Goal: Transaction & Acquisition: Purchase product/service

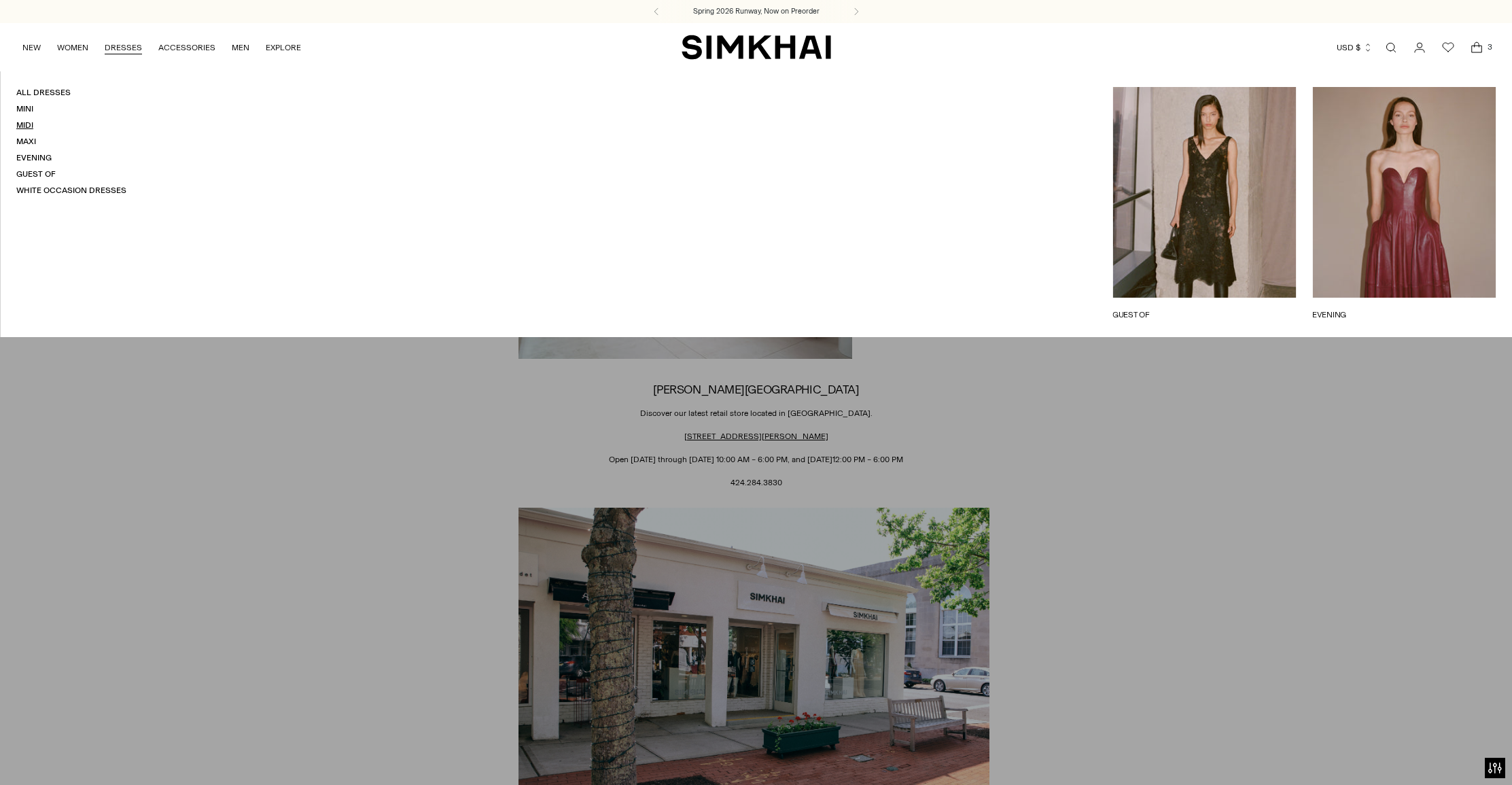
click at [28, 125] on link "Midi" at bounding box center [24, 125] width 17 height 10
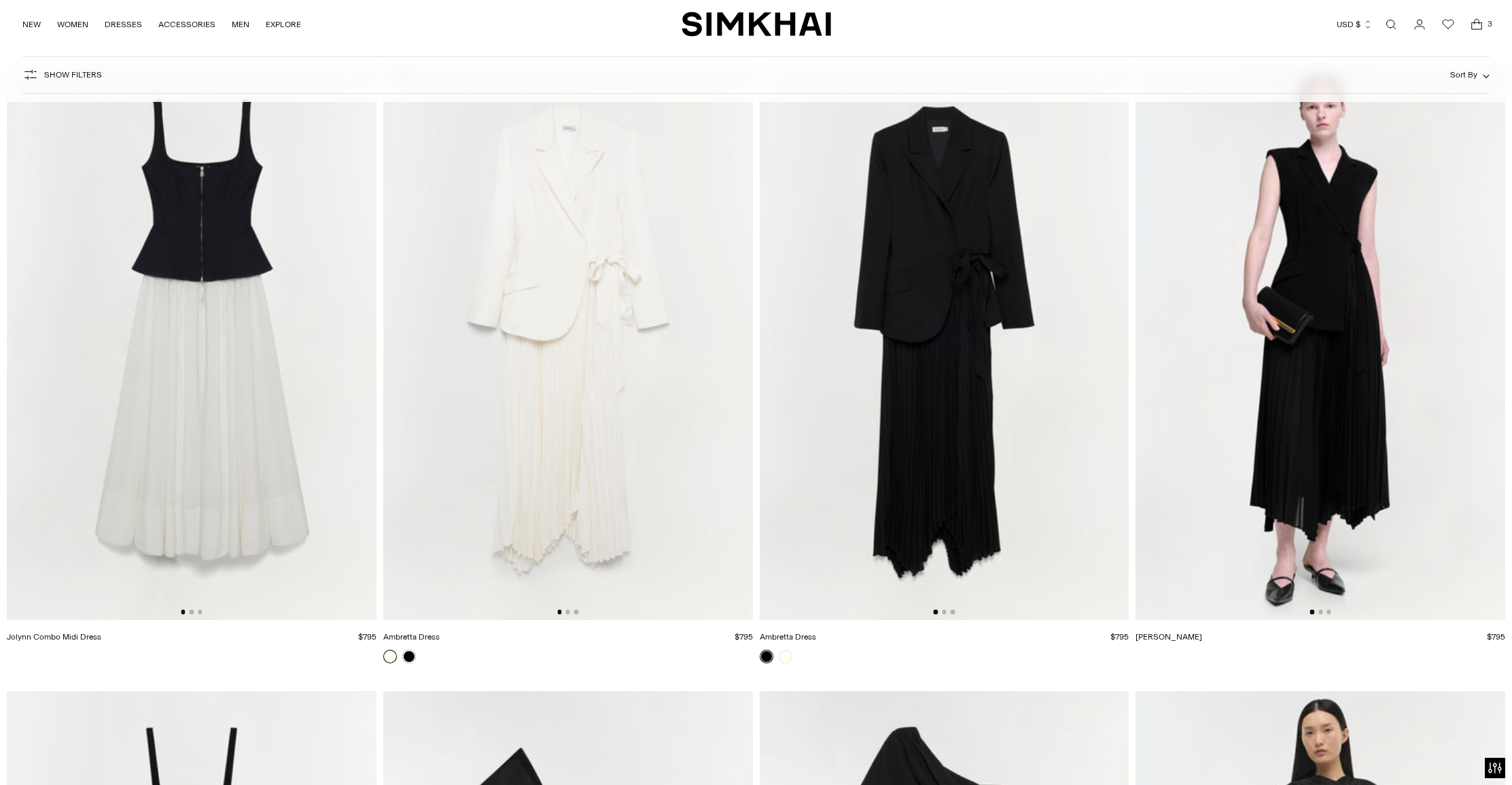
scroll to position [3232, 0]
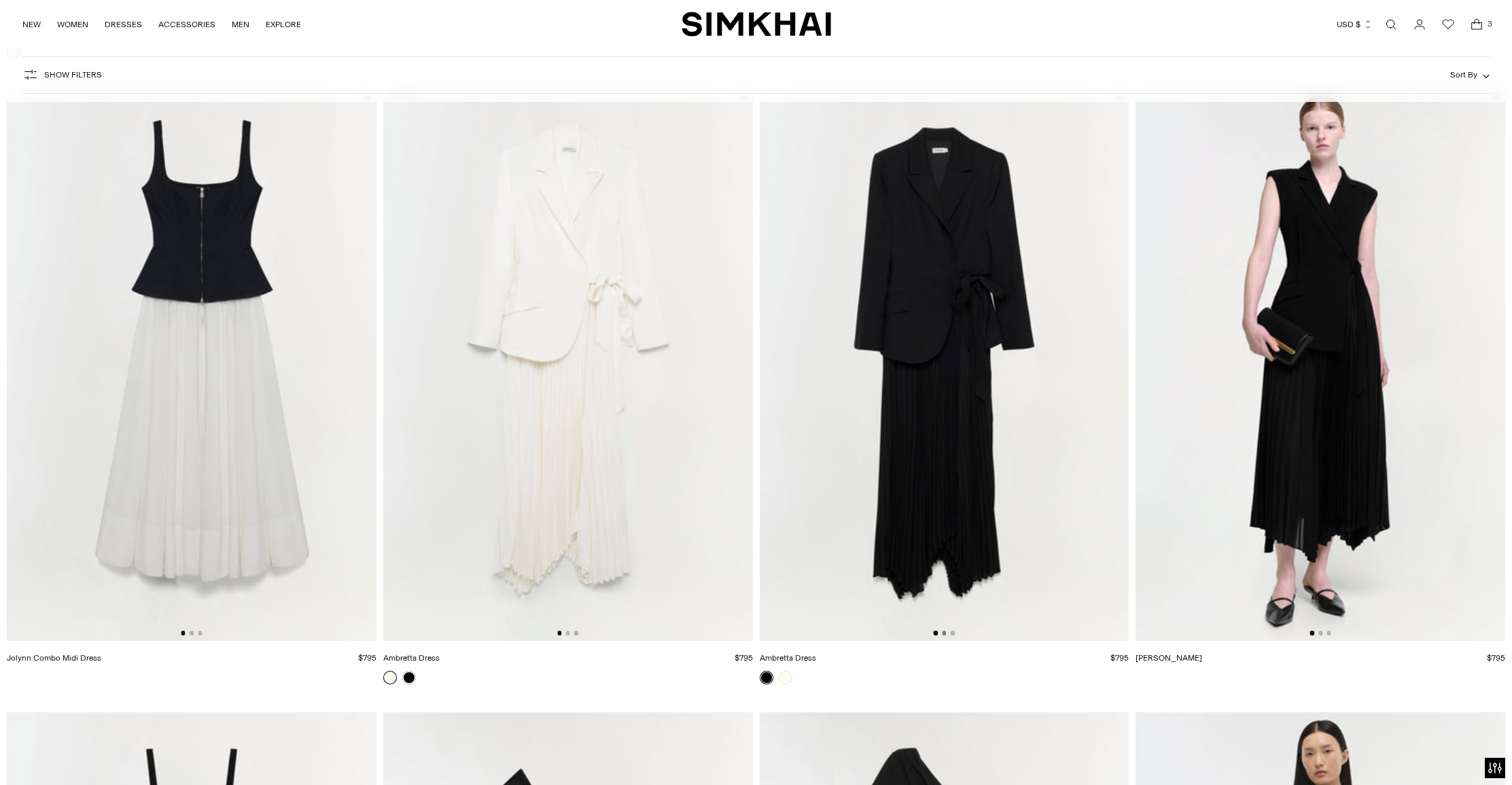
click at [945, 633] on button "Go to slide 2" at bounding box center [943, 632] width 4 height 4
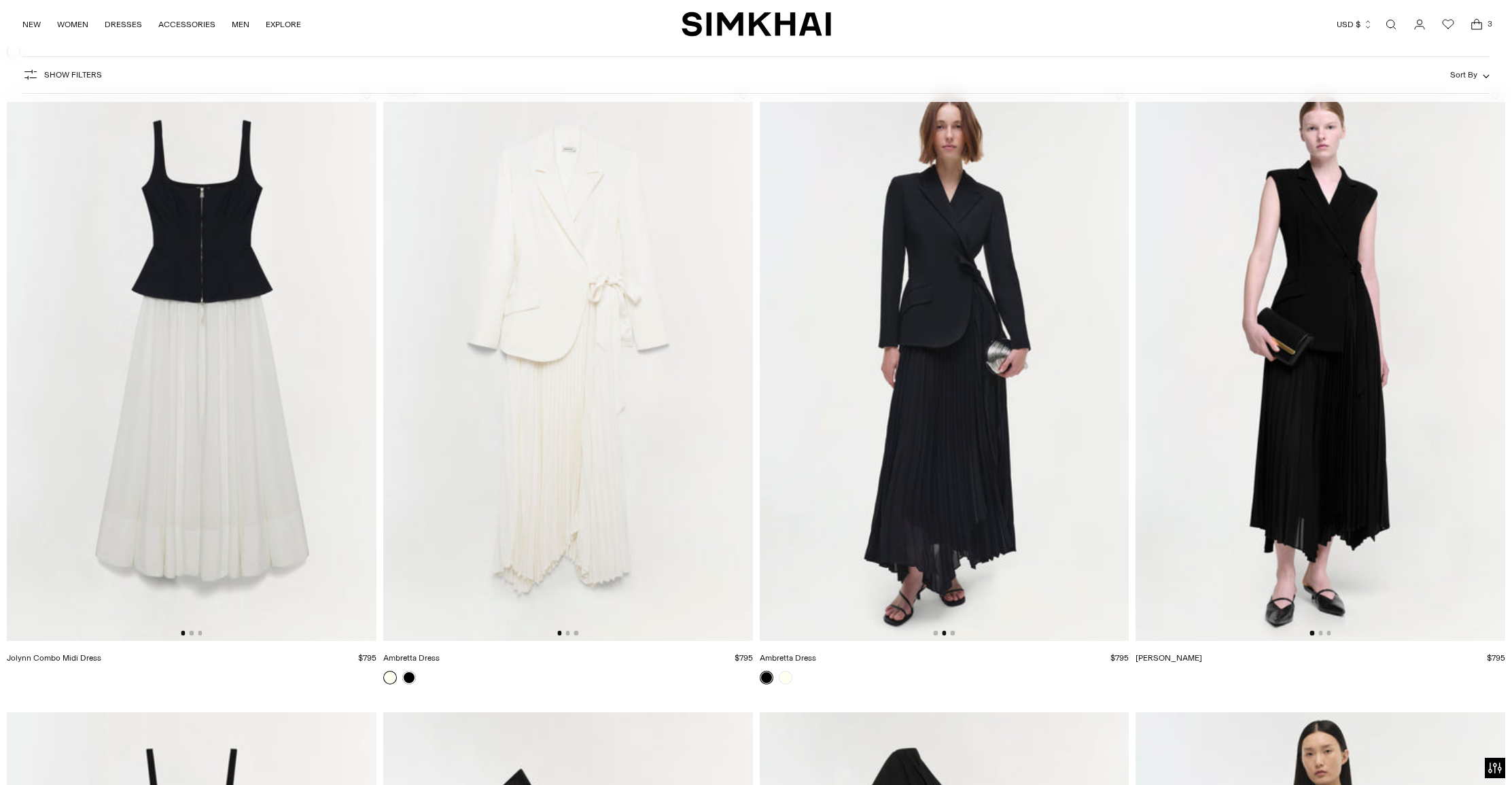
click at [951, 630] on img at bounding box center [944, 364] width 370 height 555
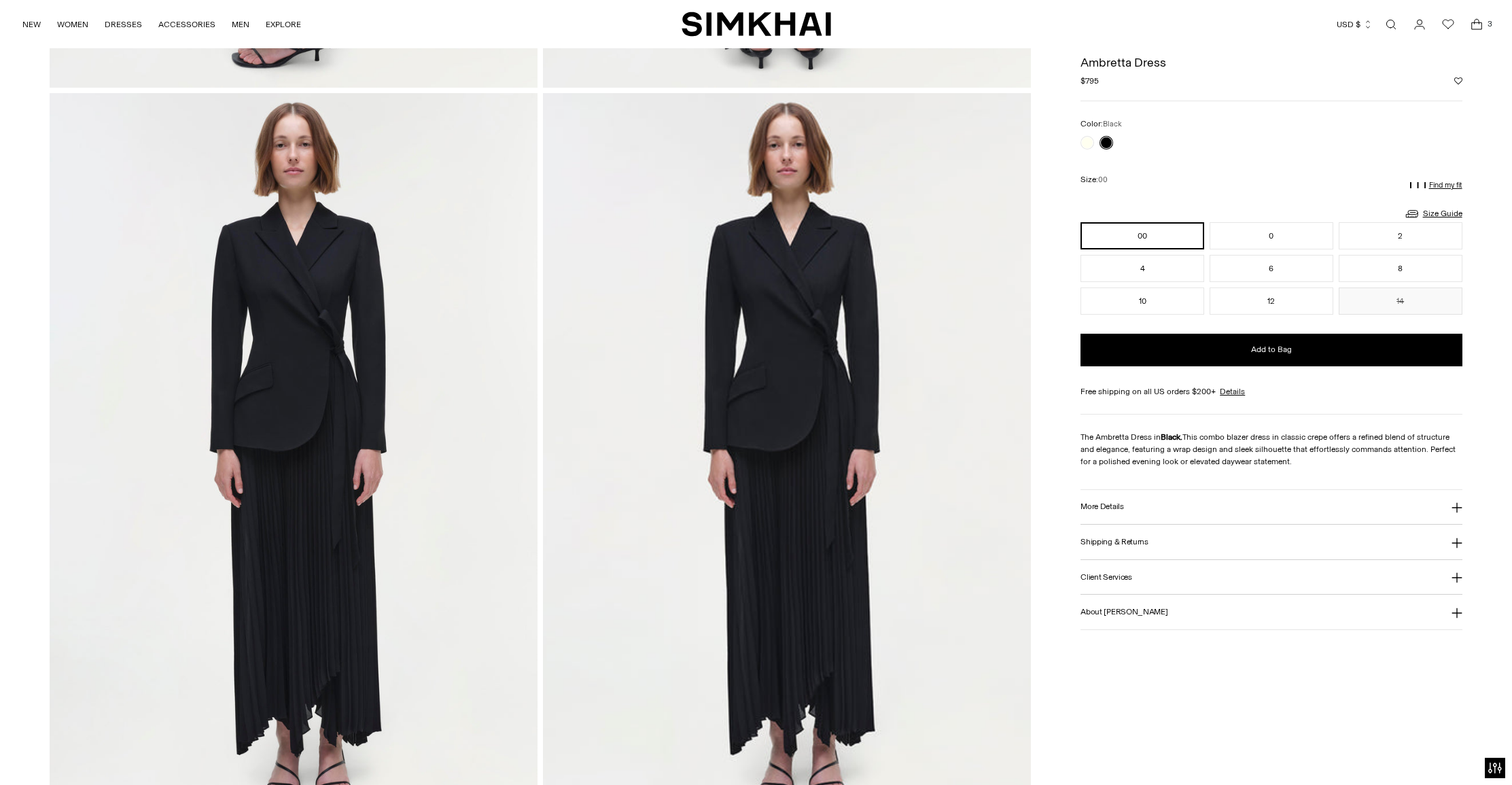
scroll to position [1553, 0]
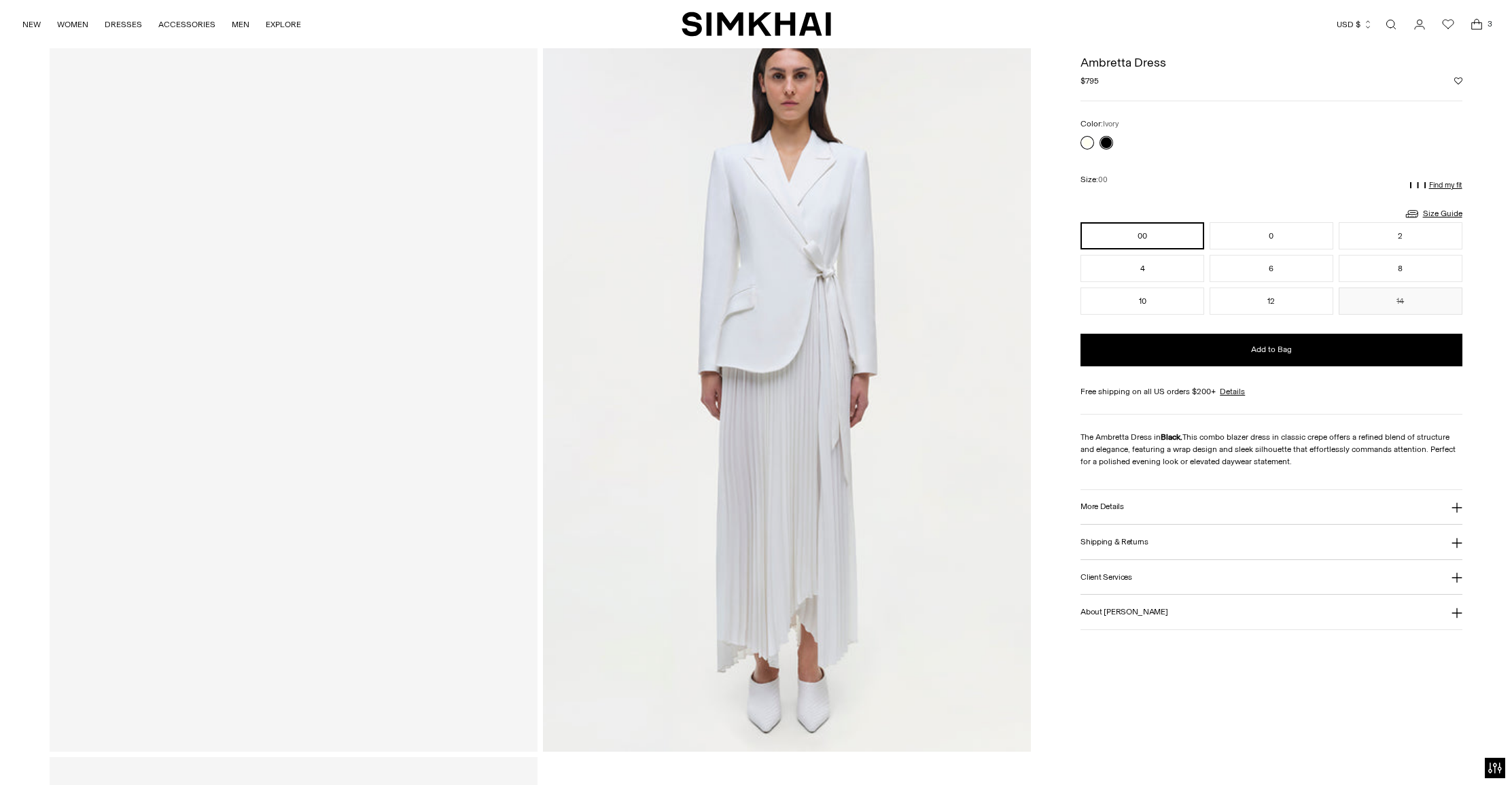
click at [1087, 141] on link at bounding box center [1087, 142] width 14 height 14
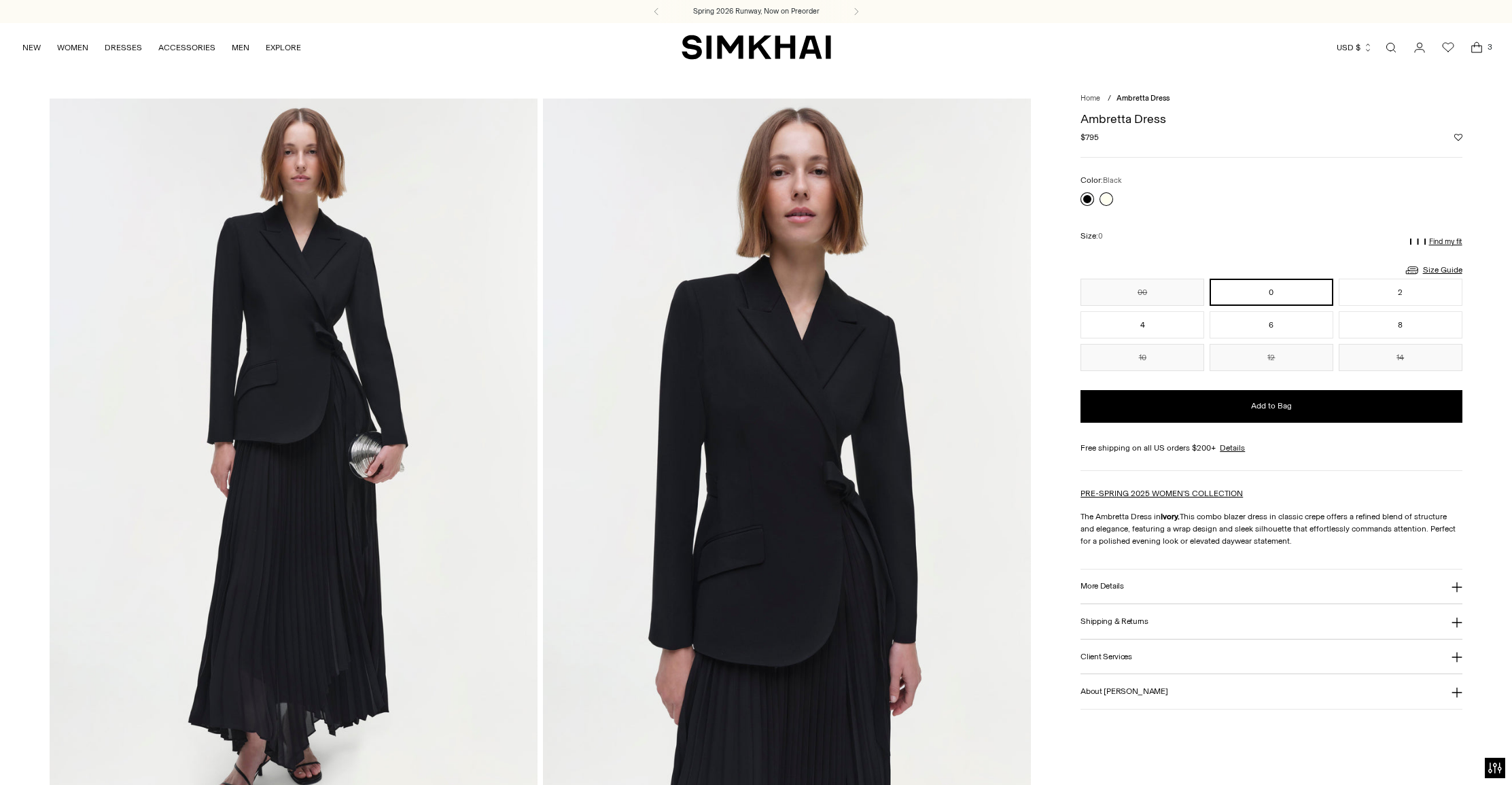
scroll to position [1, 0]
click at [1088, 199] on link at bounding box center [1087, 198] width 14 height 14
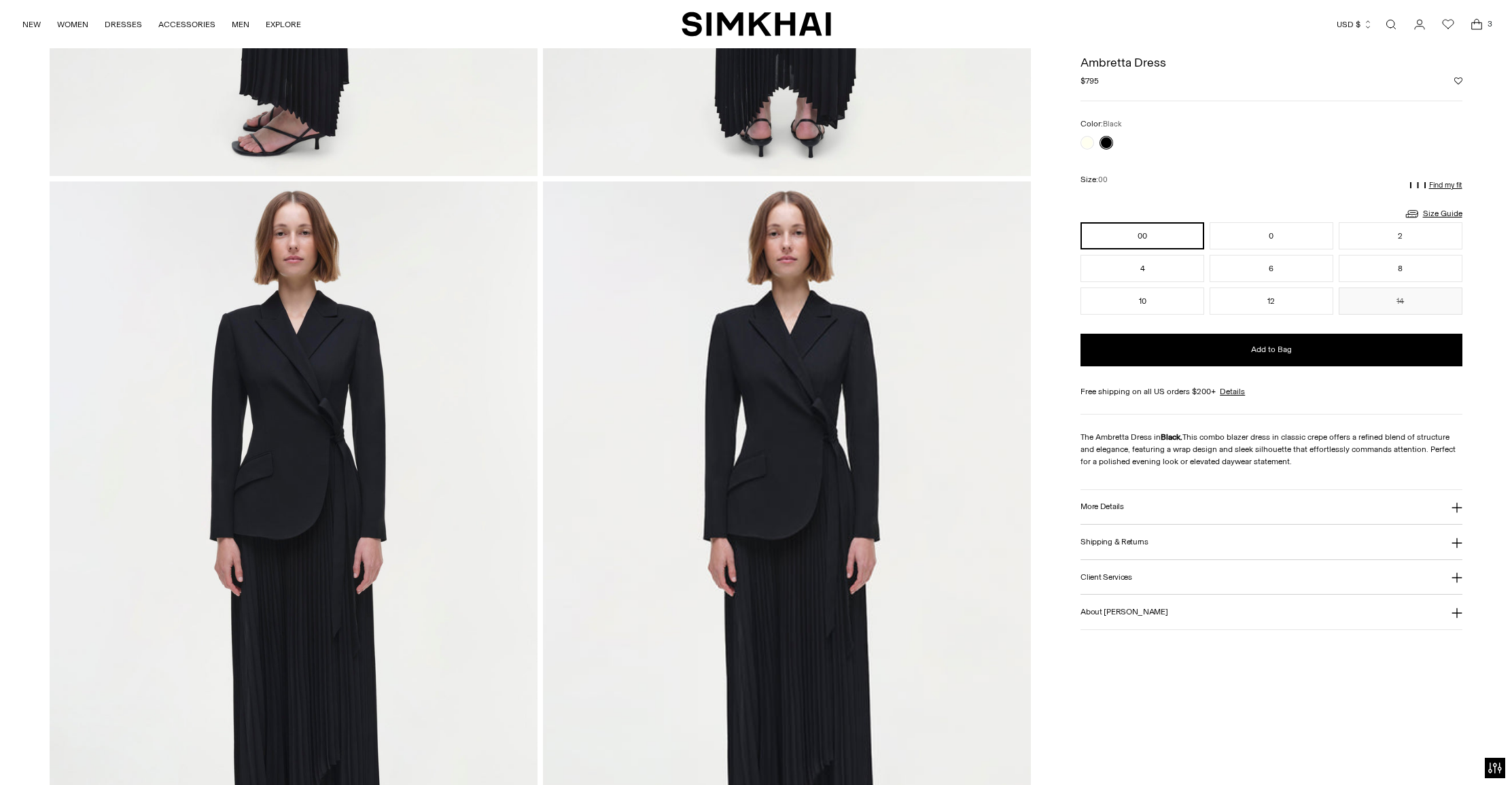
scroll to position [1393, 0]
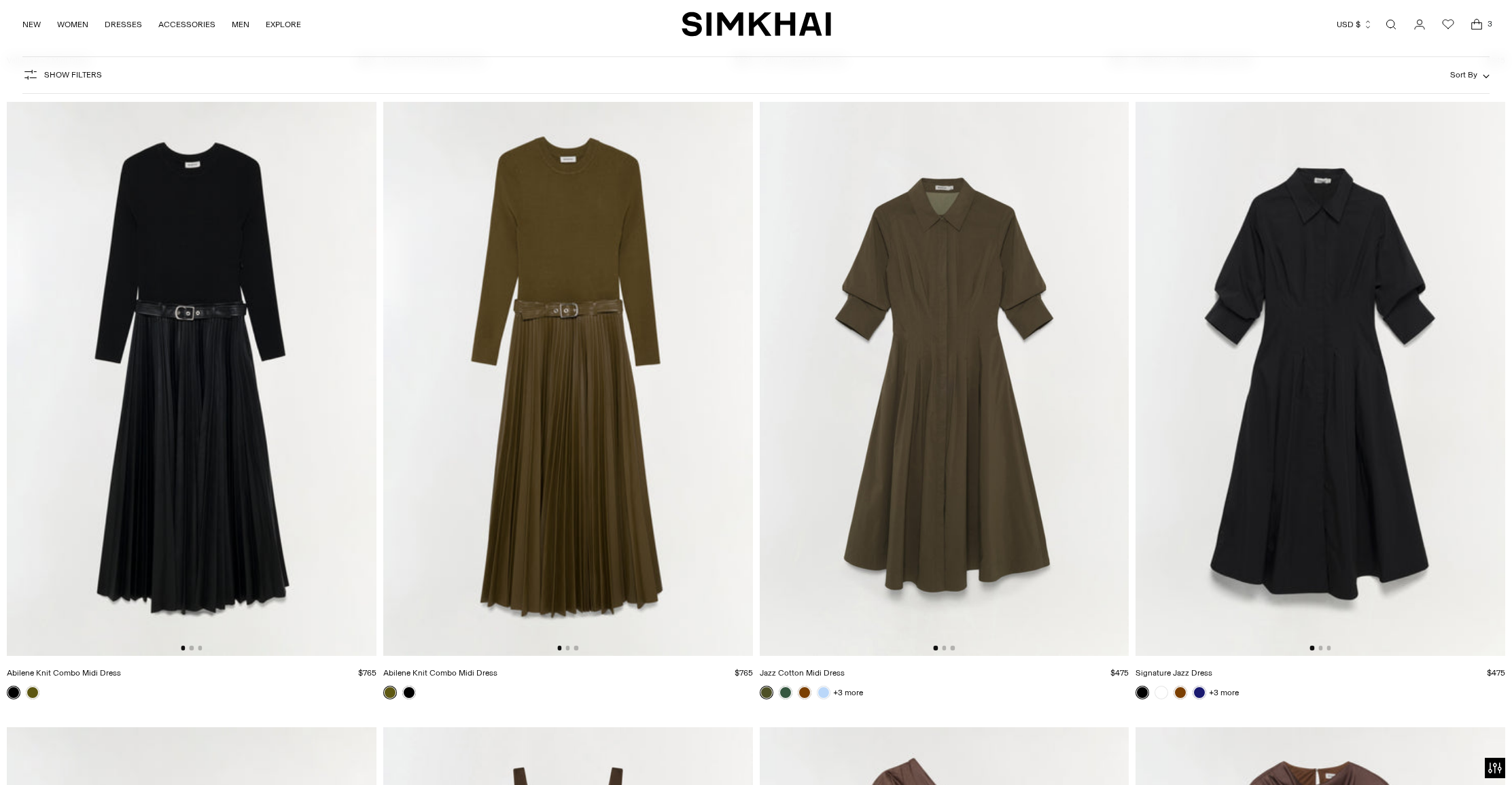
scroll to position [4458, 0]
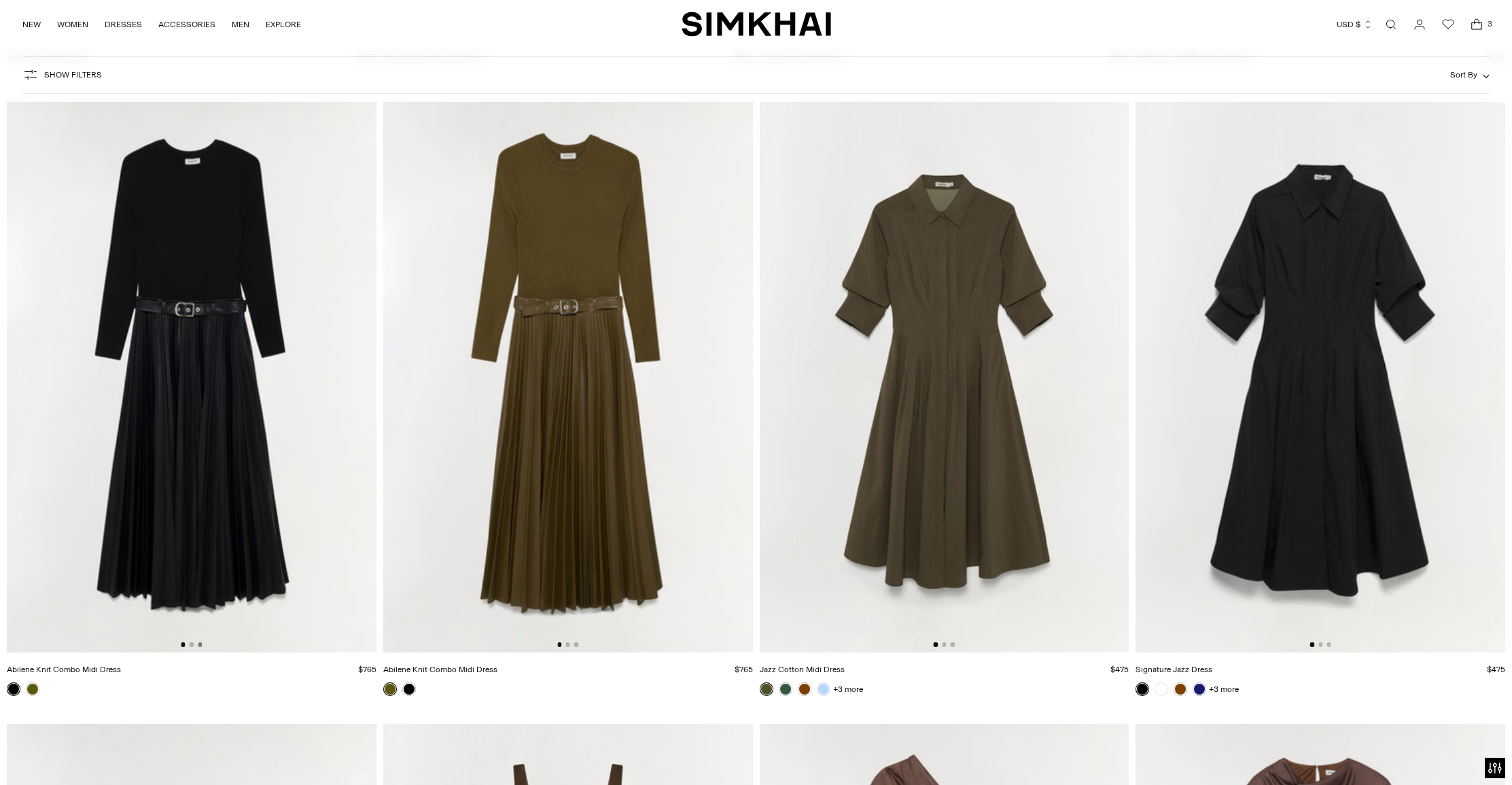
click at [202, 645] on button "Go to slide 3" at bounding box center [199, 644] width 4 height 4
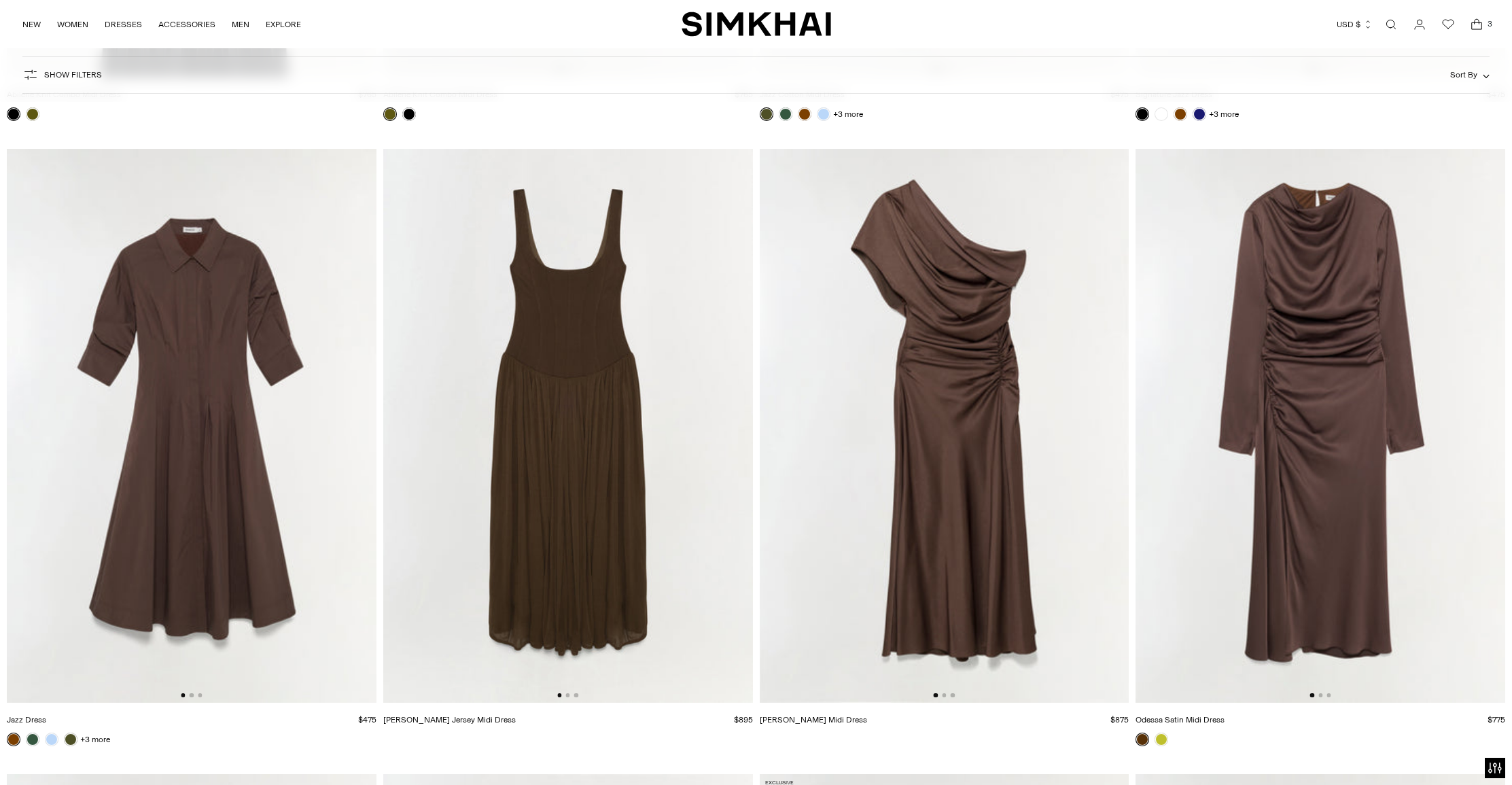
scroll to position [5034, 0]
click at [569, 695] on button "Go to slide 2" at bounding box center [567, 694] width 4 height 4
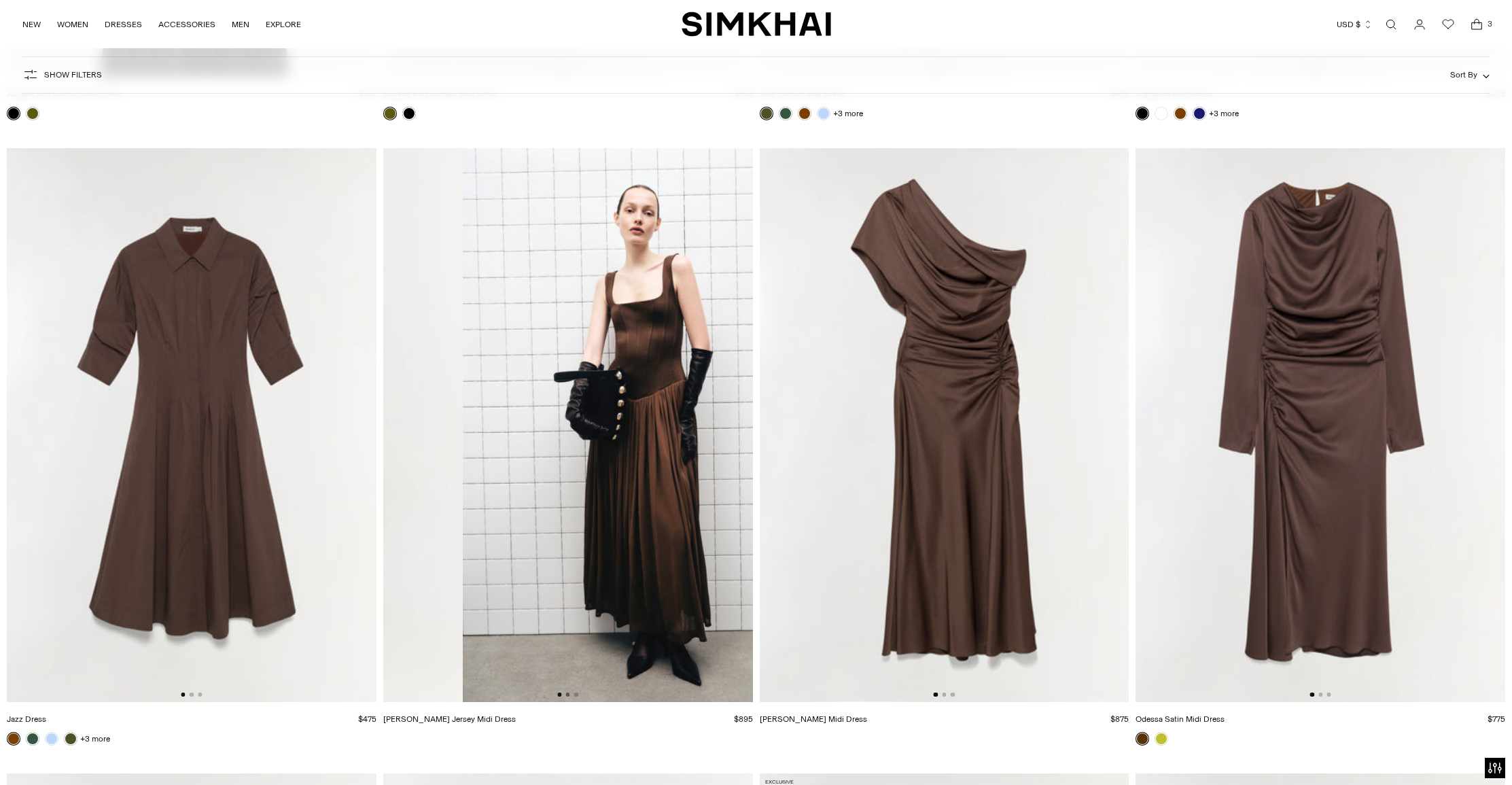
scroll to position [0, 370]
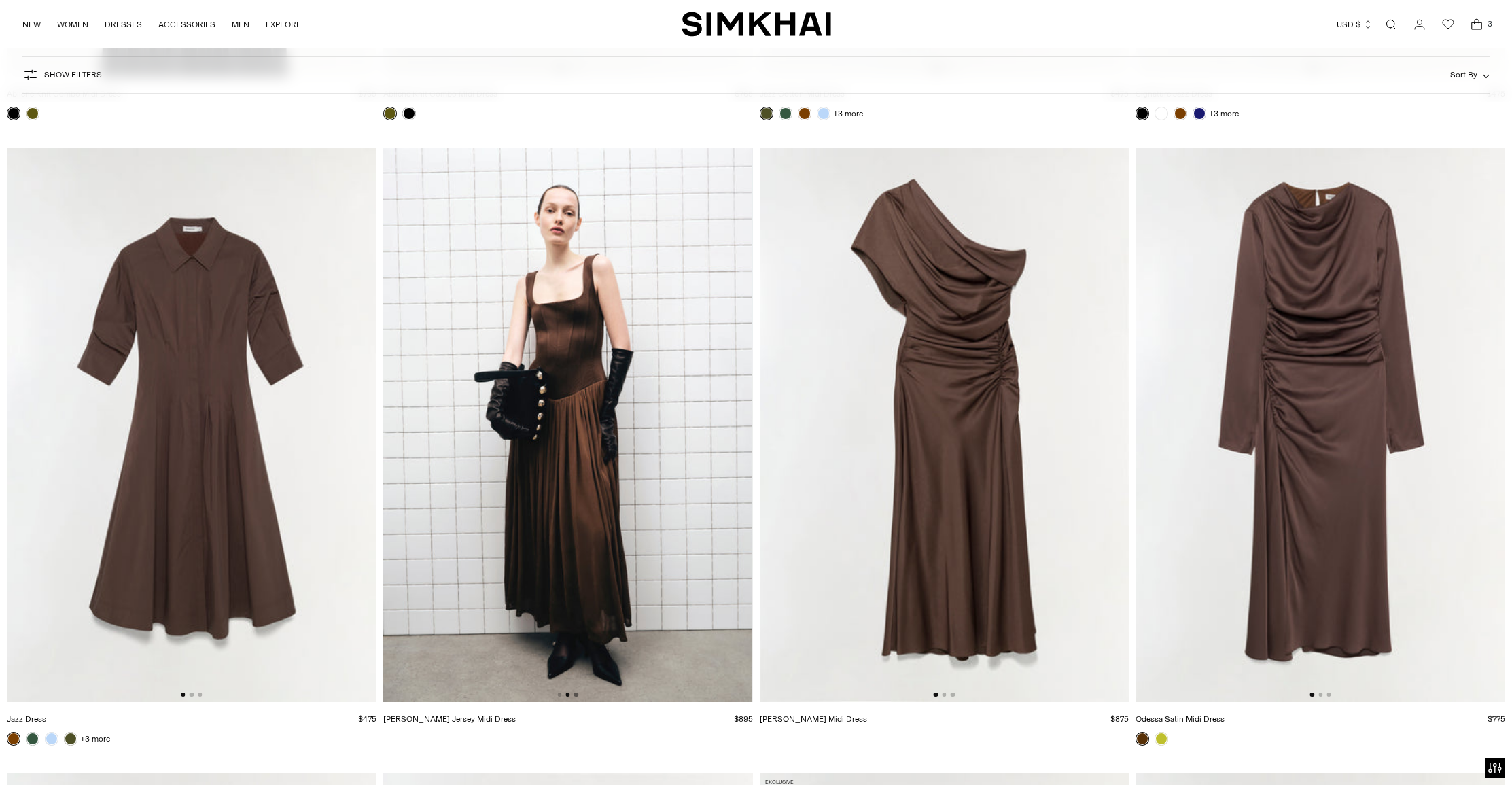
click at [575, 695] on button "Go to slide 3" at bounding box center [575, 694] width 4 height 4
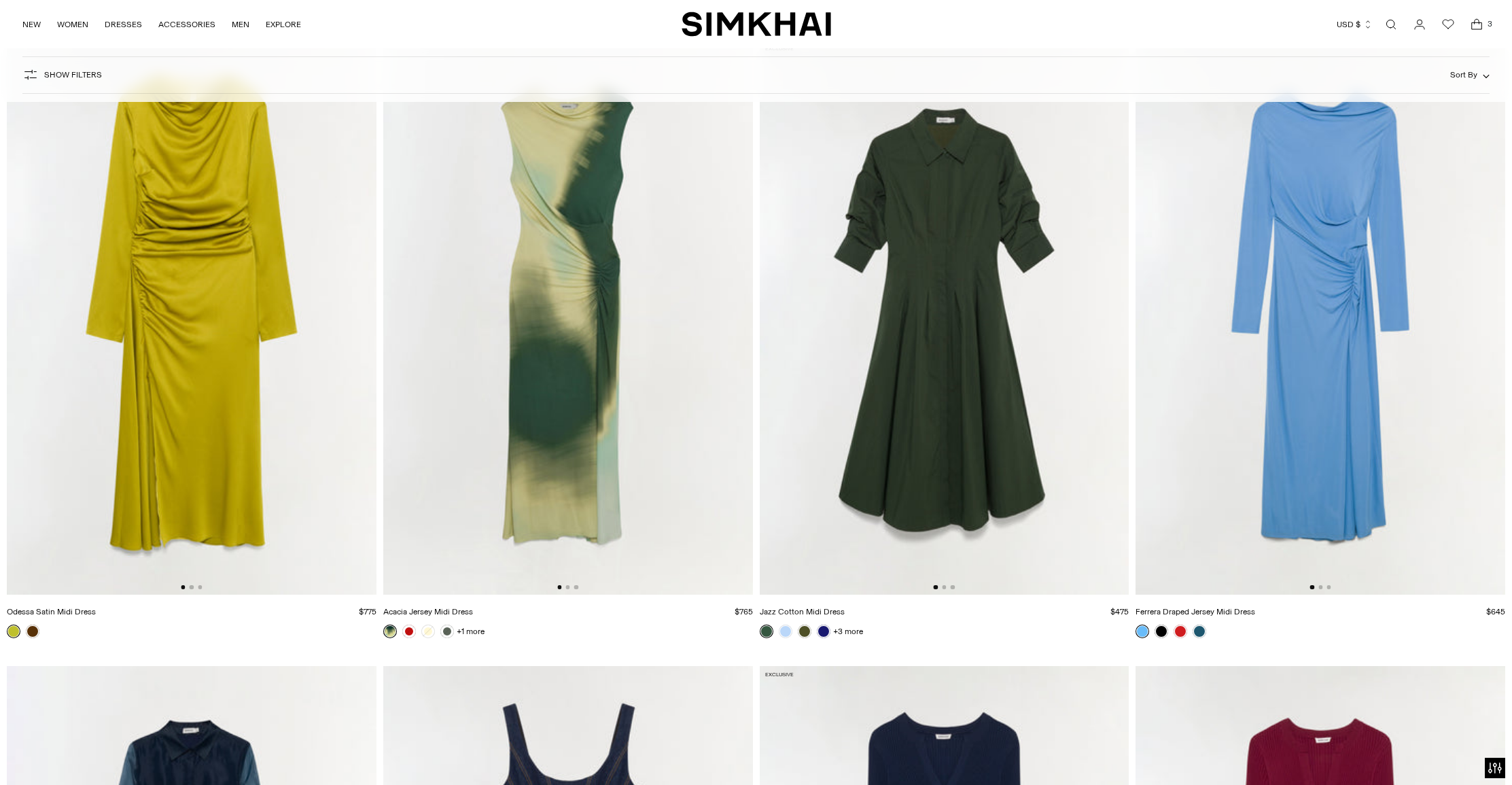
scroll to position [5768, 0]
click at [1323, 588] on button "Go to slide 2" at bounding box center [1320, 586] width 4 height 4
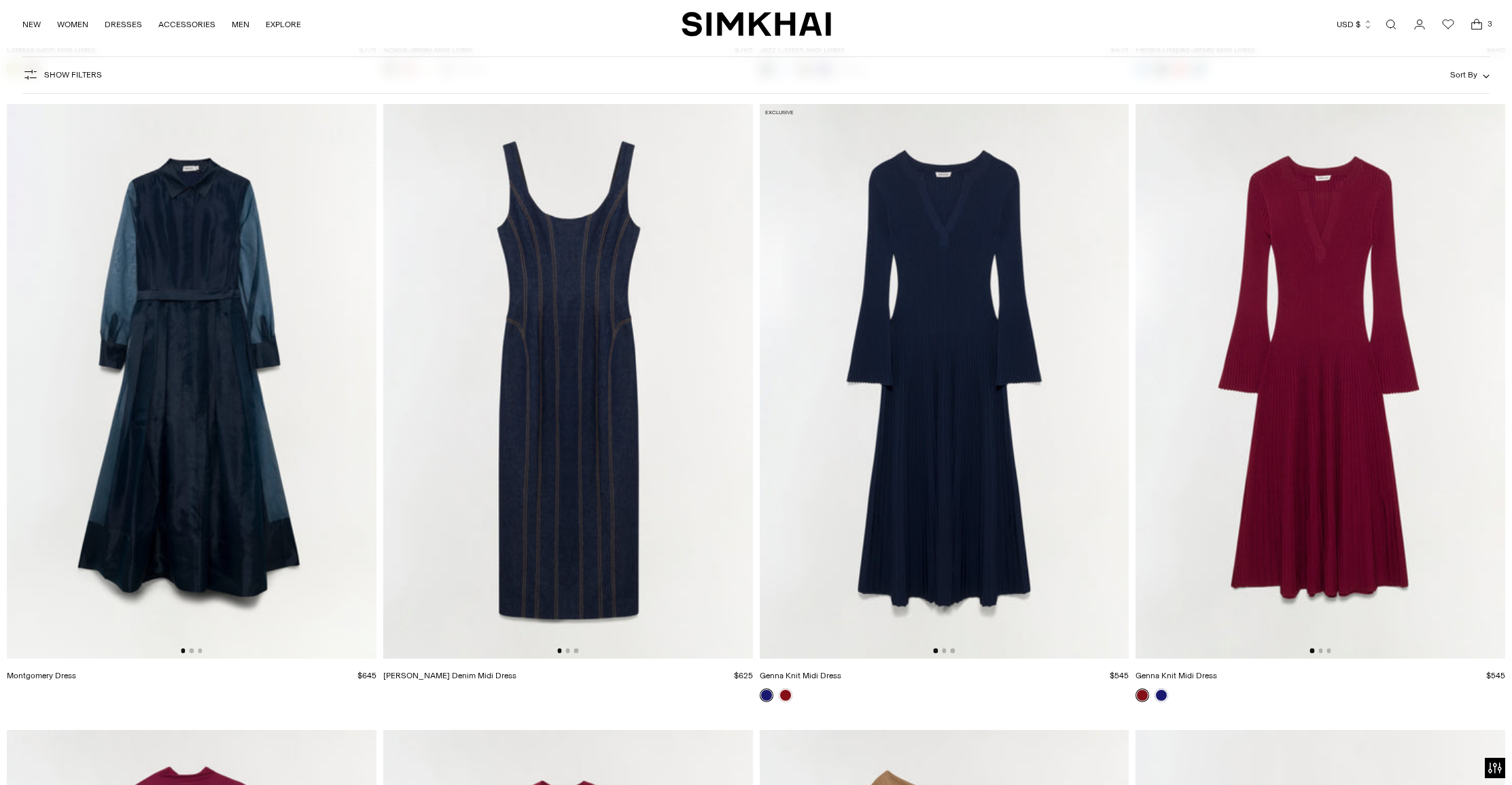
scroll to position [6330, 0]
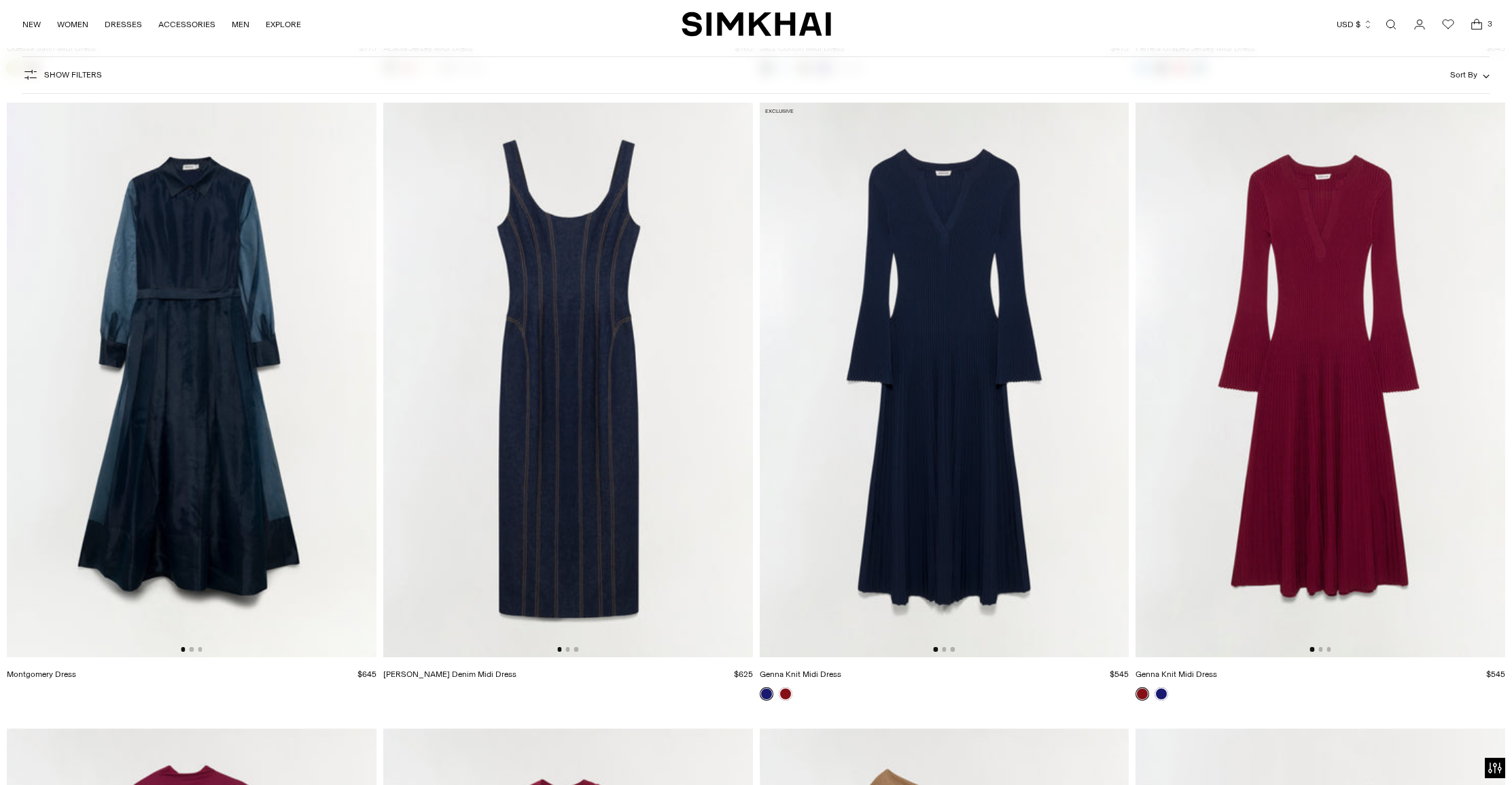
click at [949, 510] on img at bounding box center [945, 380] width 370 height 555
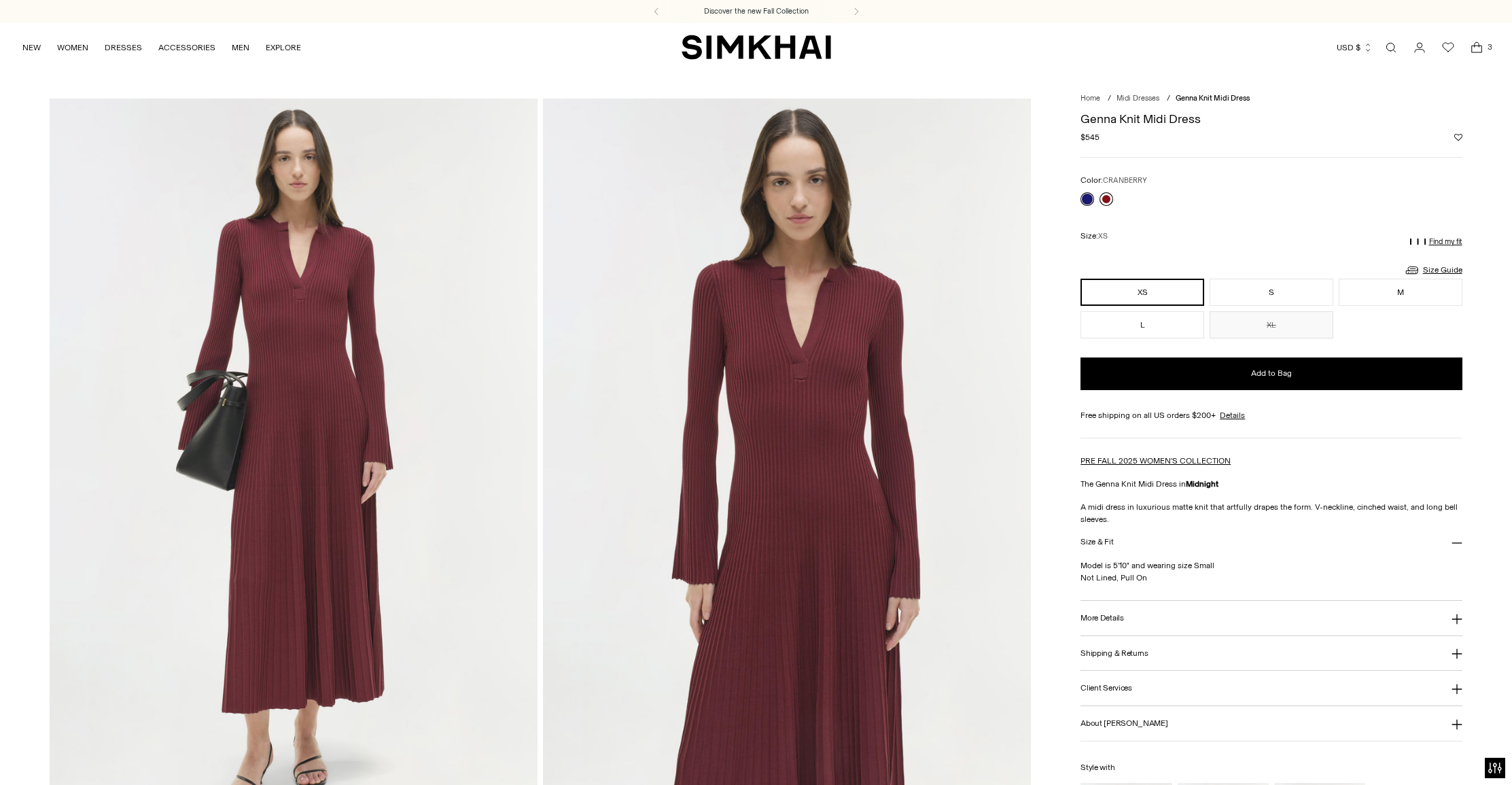
click at [1107, 196] on link at bounding box center [1106, 199] width 14 height 14
